Goal: Transaction & Acquisition: Book appointment/travel/reservation

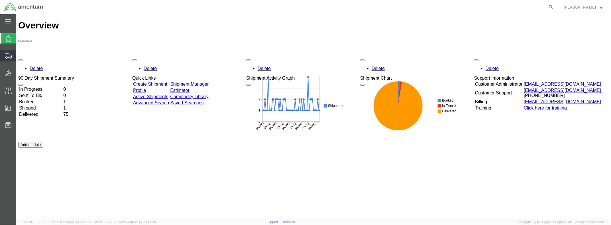
click at [7, 56] on icon at bounding box center [8, 56] width 7 height 5
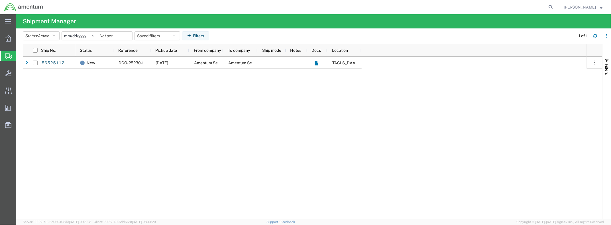
click at [87, 95] on div "New DCO-25230-166980 [DATE] Amentum Services, Inc. Amentum Services, Inc. TACLS…" at bounding box center [331, 138] width 512 height 163
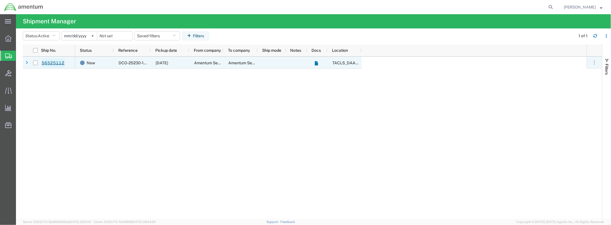
click at [54, 62] on link "56525112" at bounding box center [52, 63] width 23 height 9
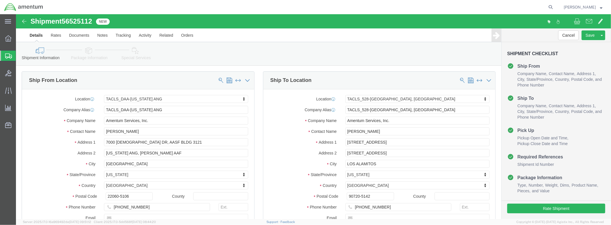
select select "42744"
select select "42692"
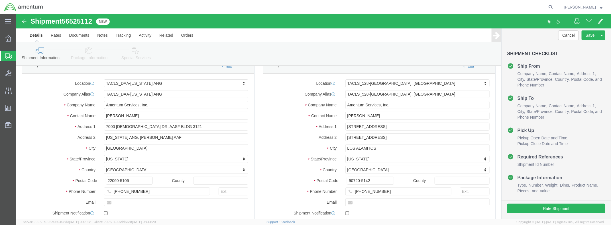
scroll to position [86, 0]
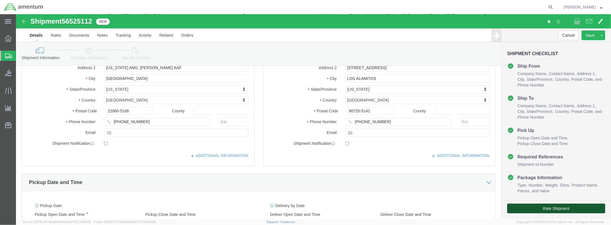
click button "Rate Shipment"
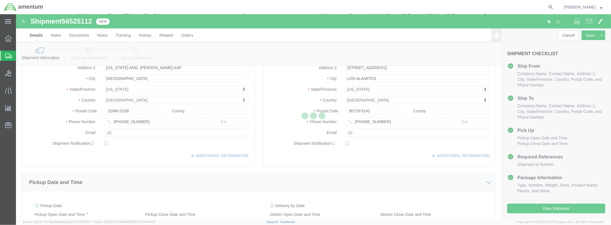
click at [127, 134] on div at bounding box center [313, 116] width 595 height 205
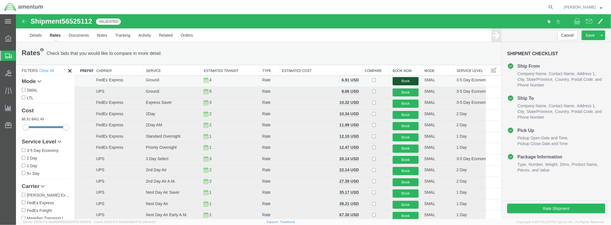
click at [405, 81] on button "Book" at bounding box center [405, 81] width 26 height 8
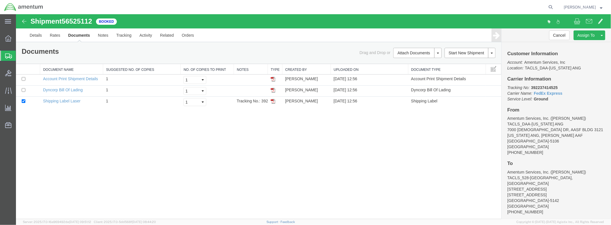
drag, startPoint x: 272, startPoint y: 100, endPoint x: 277, endPoint y: 129, distance: 29.2
click at [272, 100] on img at bounding box center [272, 101] width 5 height 5
